Goal: Check status: Check status

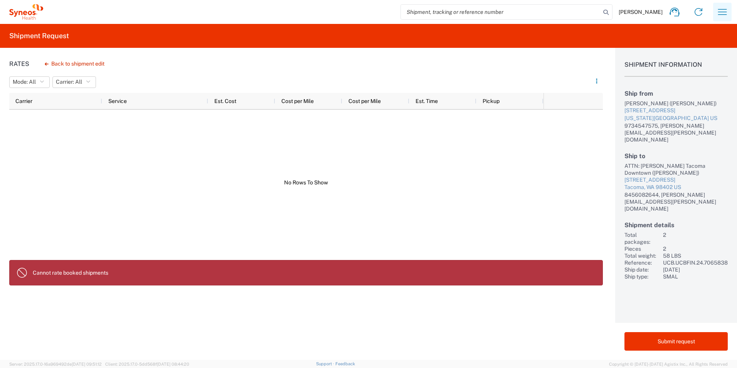
click at [724, 12] on icon "button" at bounding box center [723, 12] width 12 height 12
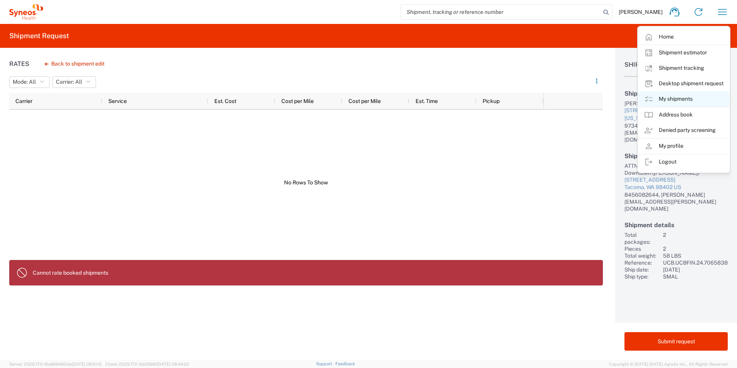
click at [664, 97] on link "My shipments" at bounding box center [684, 98] width 92 height 15
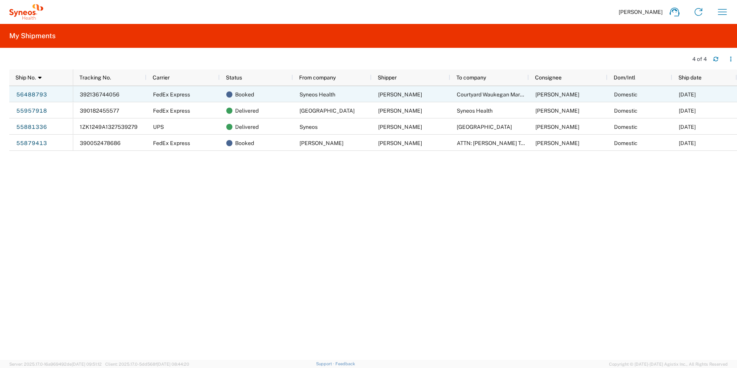
click at [214, 93] on div "FedEx Express" at bounding box center [183, 94] width 73 height 16
click at [32, 95] on link "56488793" at bounding box center [32, 94] width 32 height 12
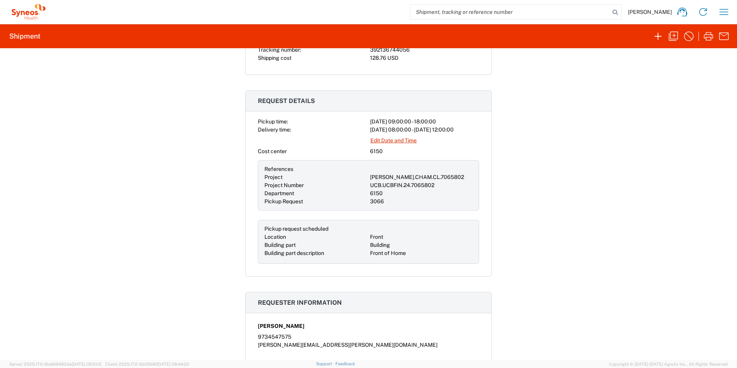
scroll to position [172, 0]
